Goal: Task Accomplishment & Management: Manage account settings

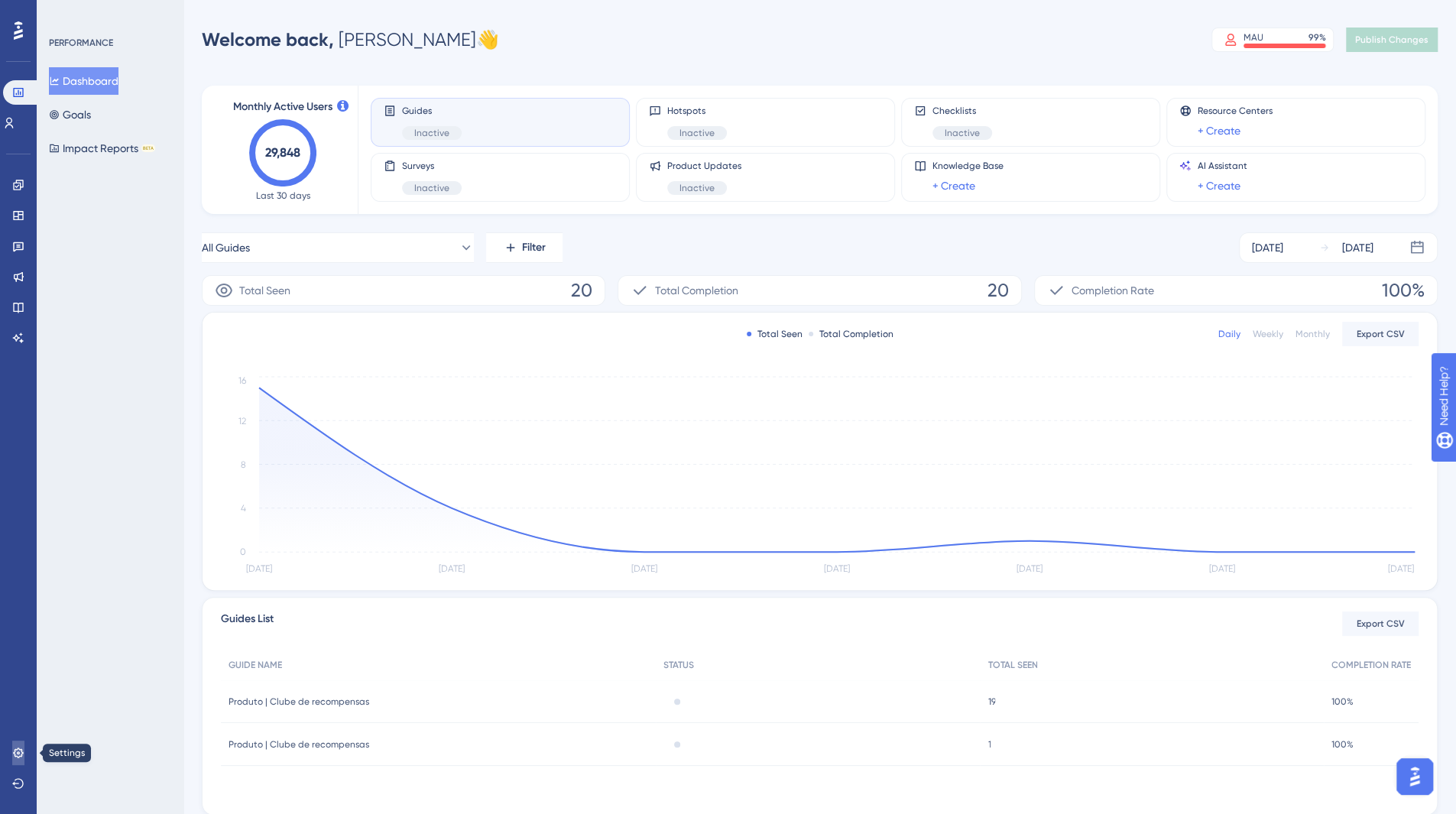
click at [16, 754] on icon at bounding box center [19, 753] width 13 height 13
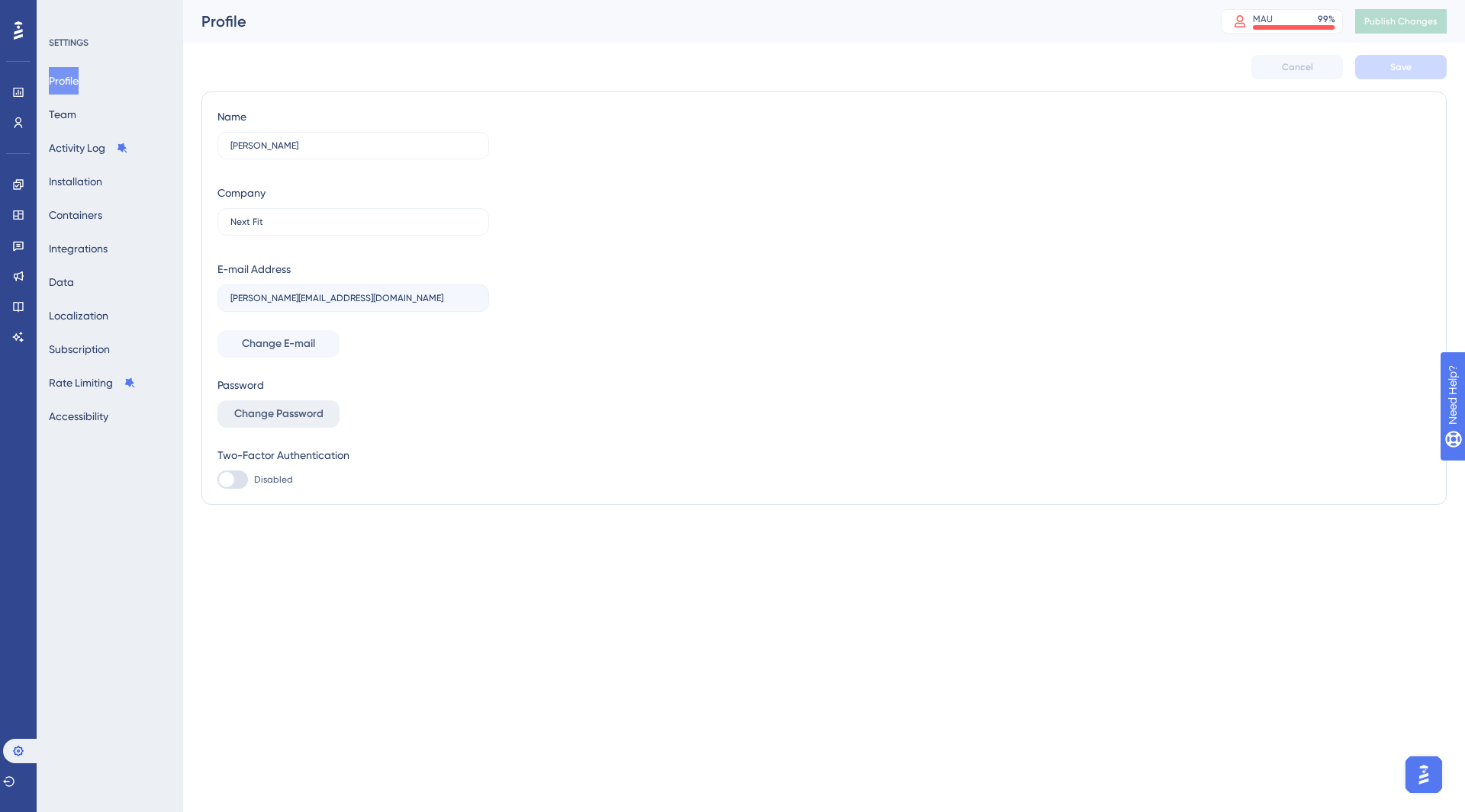
click at [308, 416] on span "Change Password" at bounding box center [279, 414] width 89 height 19
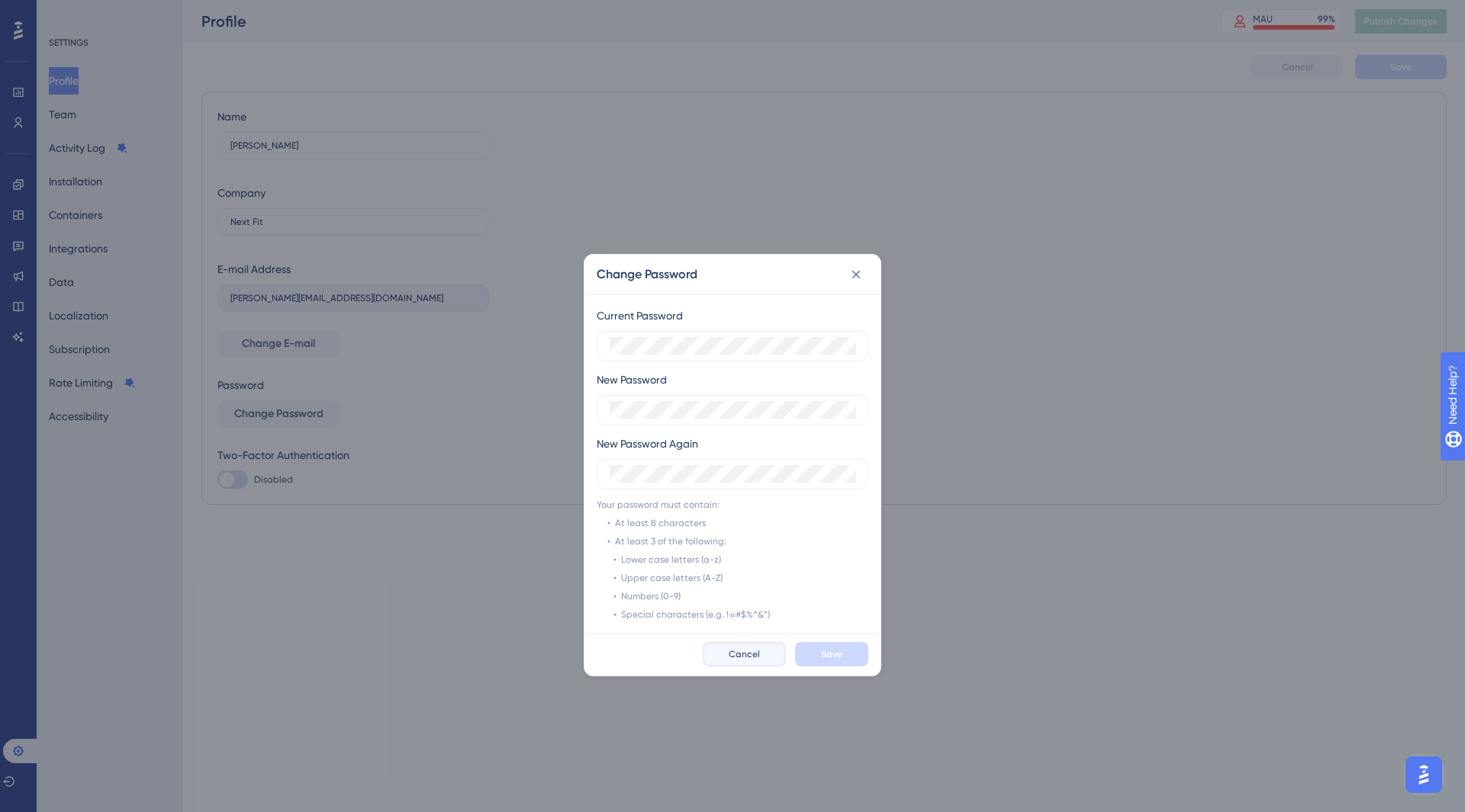
click at [753, 662] on button "Cancel" at bounding box center [744, 654] width 83 height 24
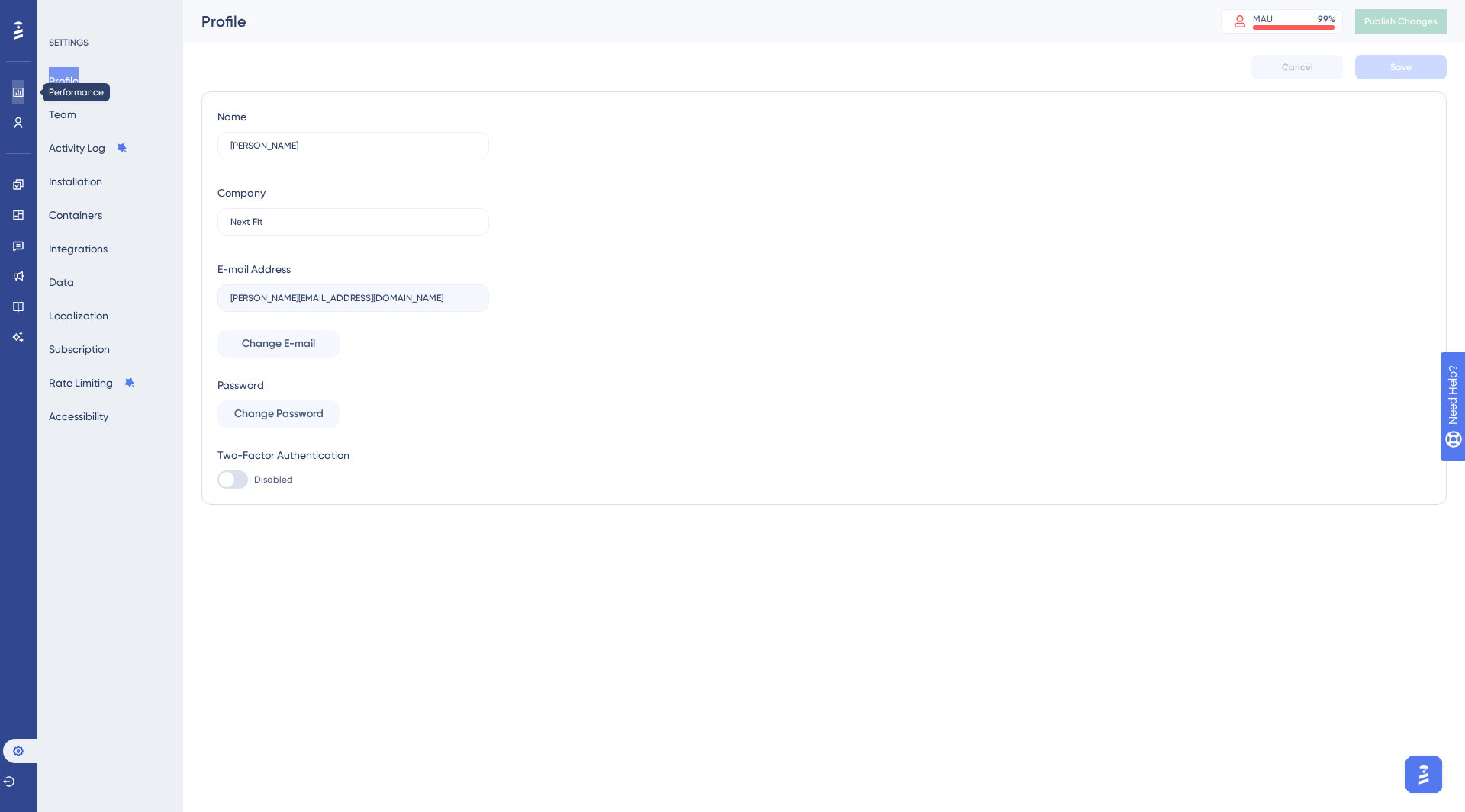
click at [19, 98] on link at bounding box center [19, 92] width 13 height 24
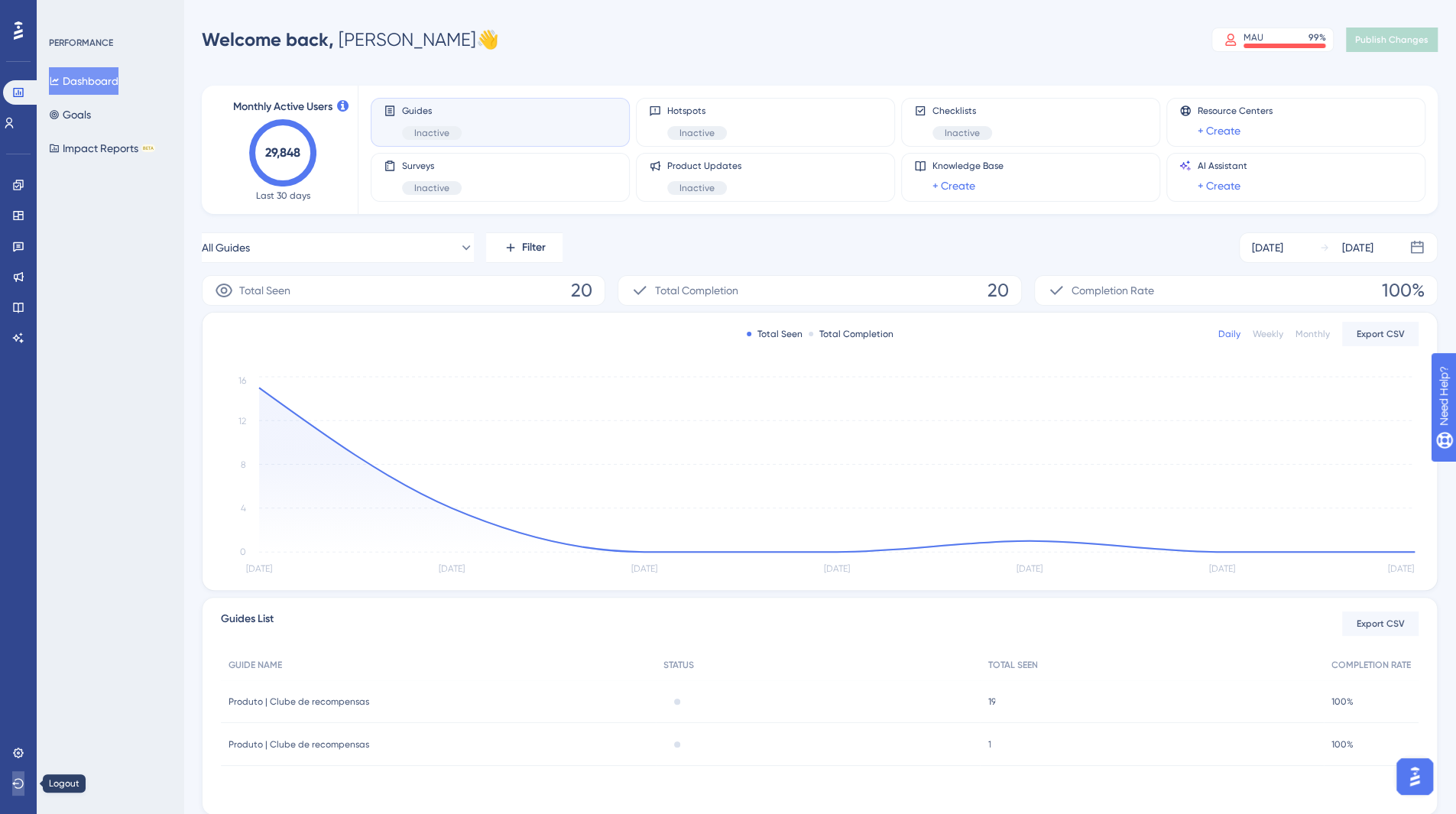
click at [18, 785] on icon at bounding box center [19, 784] width 13 height 13
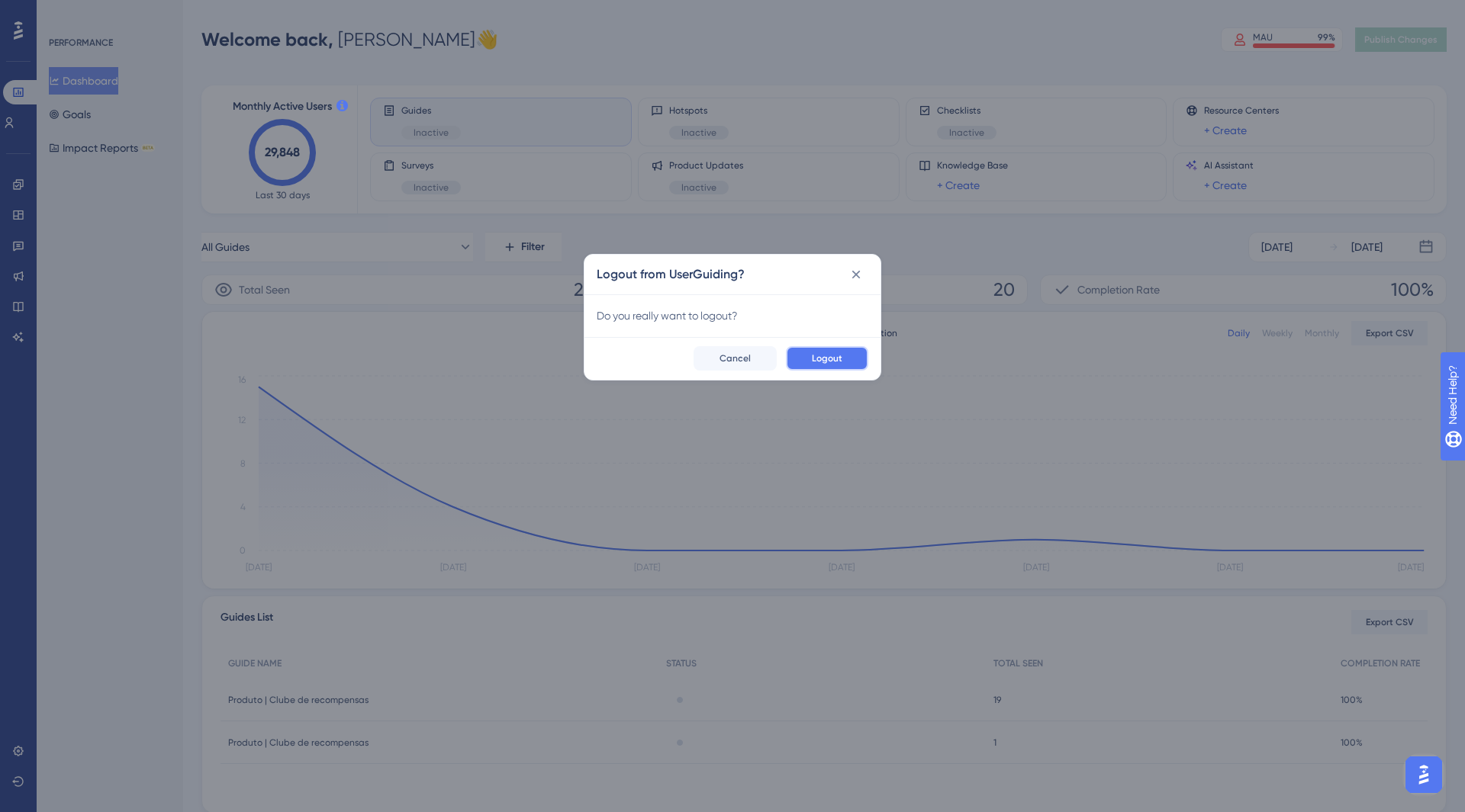
click at [822, 353] on span "Logout" at bounding box center [828, 358] width 30 height 13
